Goal: Transaction & Acquisition: Purchase product/service

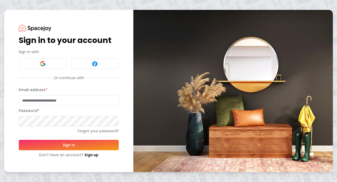
type input "**********"
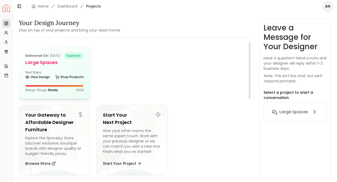
click at [60, 66] on h5 "Large Spaces" at bounding box center [54, 62] width 58 height 7
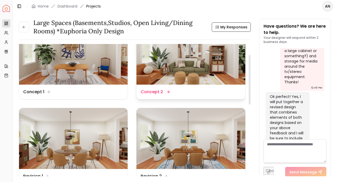
scroll to position [29, 0]
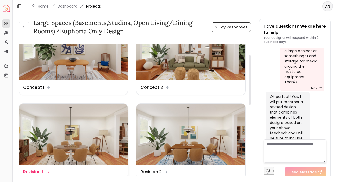
click at [82, 126] on img at bounding box center [73, 134] width 108 height 61
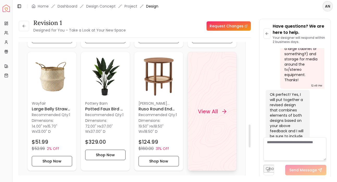
scroll to position [477, 0]
click at [205, 121] on div "View All" at bounding box center [211, 110] width 49 height 119
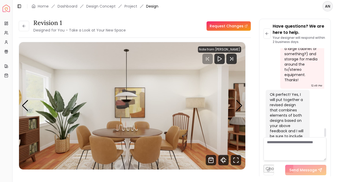
scroll to position [0, 0]
click at [265, 35] on icon at bounding box center [267, 33] width 4 height 4
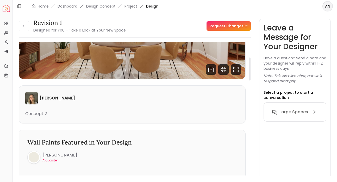
scroll to position [87, 0]
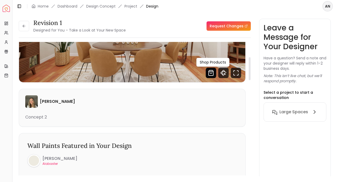
click at [210, 73] on icon "Shop Products from this design" at bounding box center [211, 72] width 2 height 1
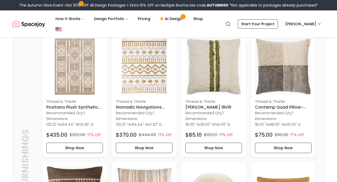
scroll to position [140, 0]
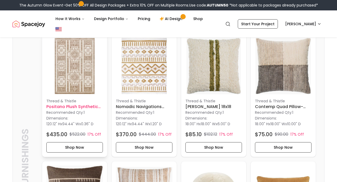
click at [80, 67] on img at bounding box center [74, 66] width 56 height 56
click at [144, 85] on img at bounding box center [144, 66] width 56 height 56
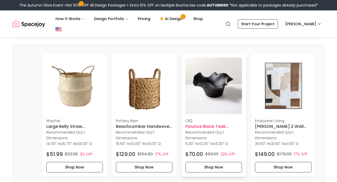
scroll to position [808, 0]
